Goal: Task Accomplishment & Management: Manage account settings

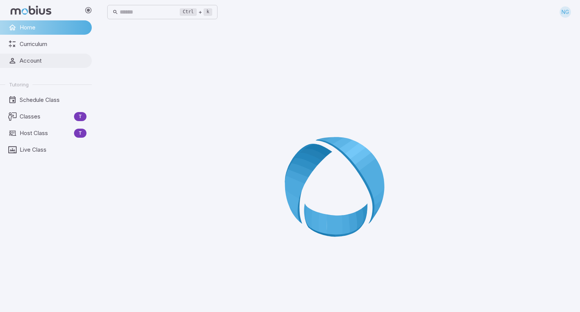
click at [39, 62] on span "Account" at bounding box center [53, 61] width 67 height 8
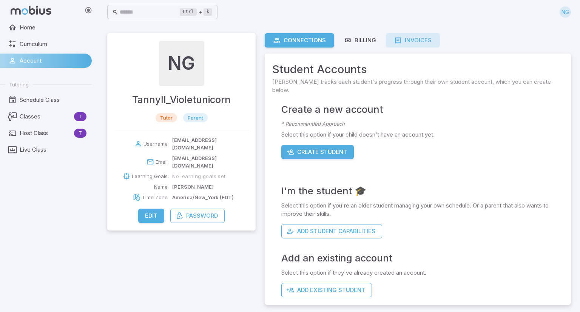
click at [411, 40] on div "Invoices" at bounding box center [412, 40] width 37 height 8
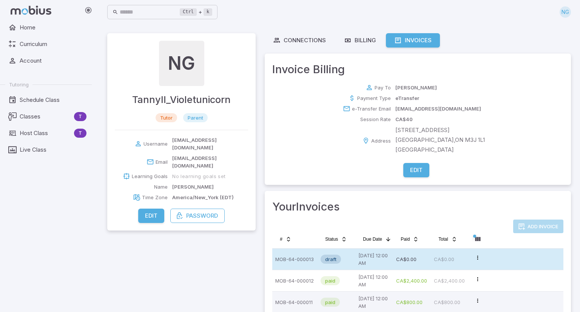
click at [414, 261] on p "CA$0.00" at bounding box center [412, 259] width 32 height 15
